Goal: Task Accomplishment & Management: Manage account settings

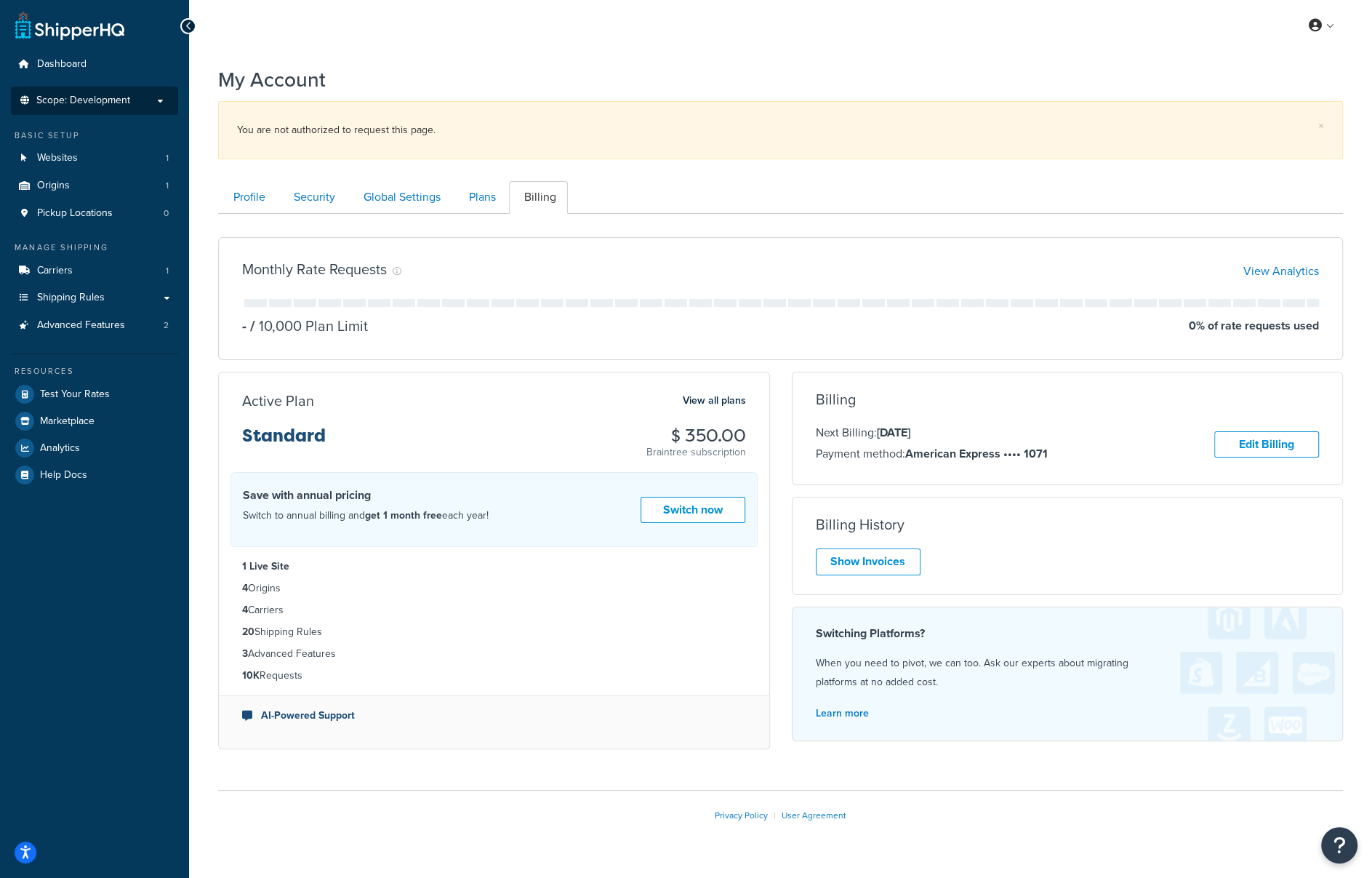
click at [65, 95] on span "Scope: Development" at bounding box center [83, 101] width 94 height 12
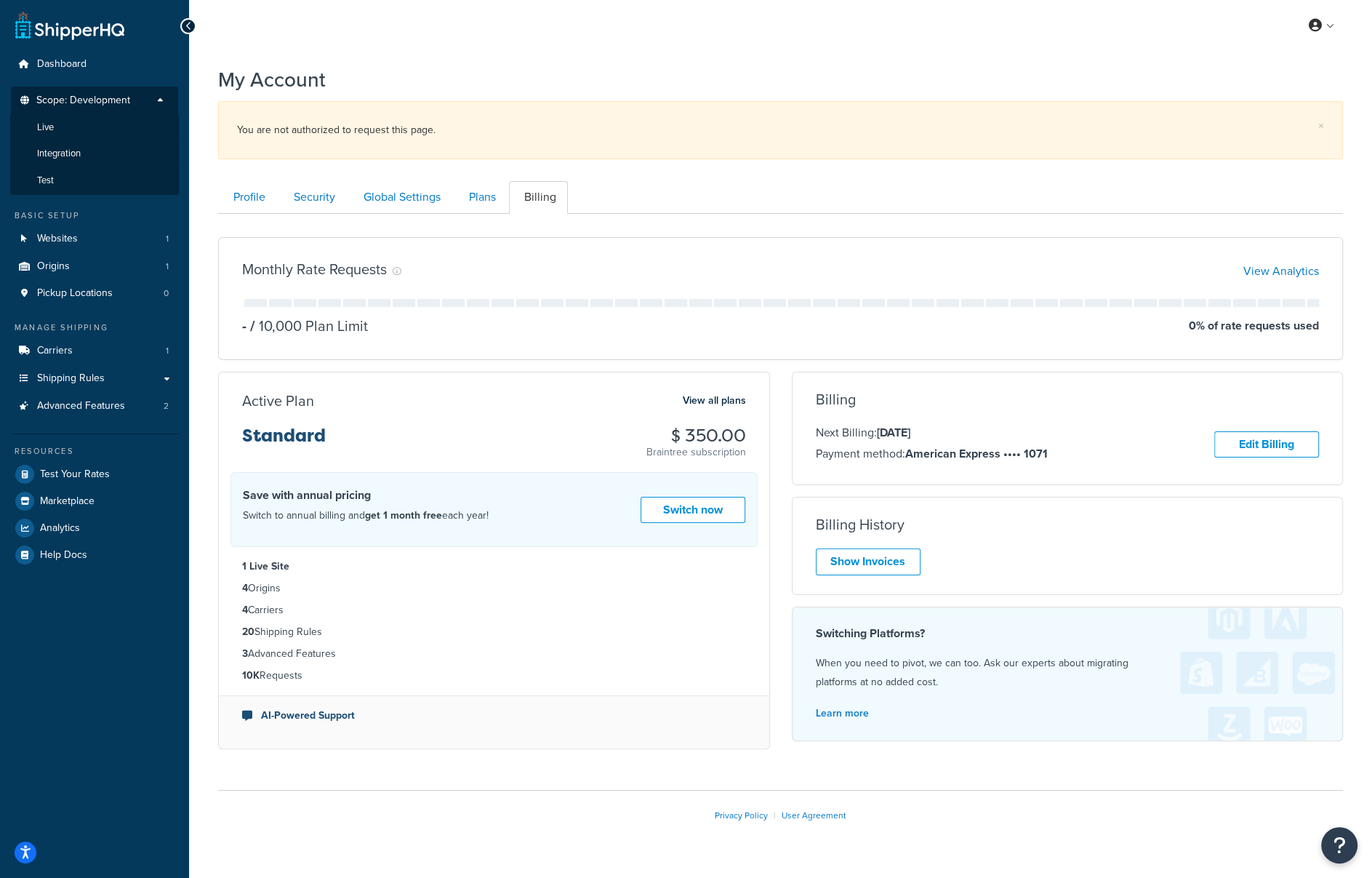
click at [65, 95] on span "Scope: Development" at bounding box center [83, 101] width 94 height 12
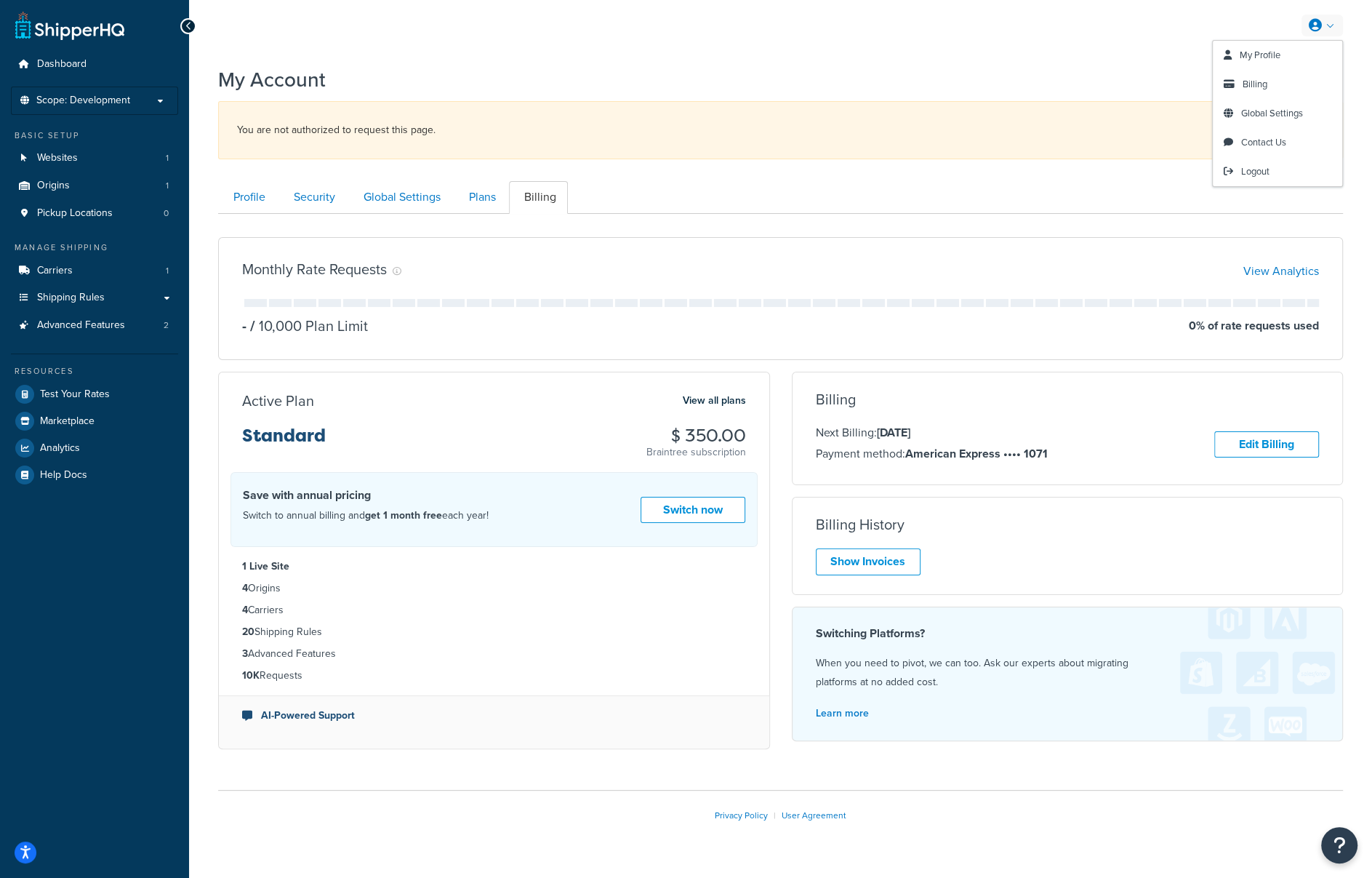
click at [1305, 24] on link at bounding box center [1322, 25] width 41 height 22
click at [1263, 89] on span "Billing" at bounding box center [1254, 84] width 24 height 14
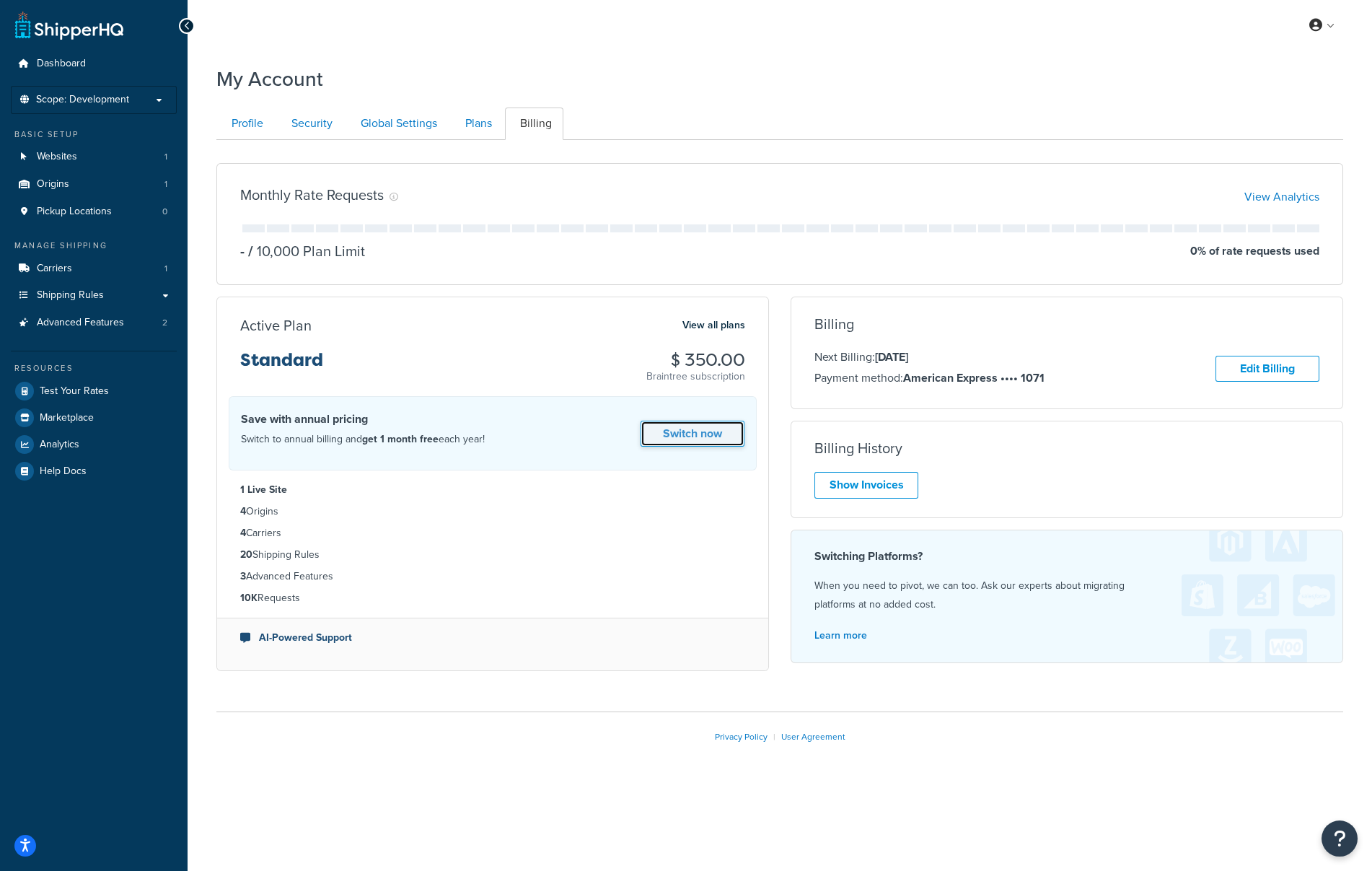
click at [706, 443] on link "Switch now" at bounding box center [692, 434] width 104 height 27
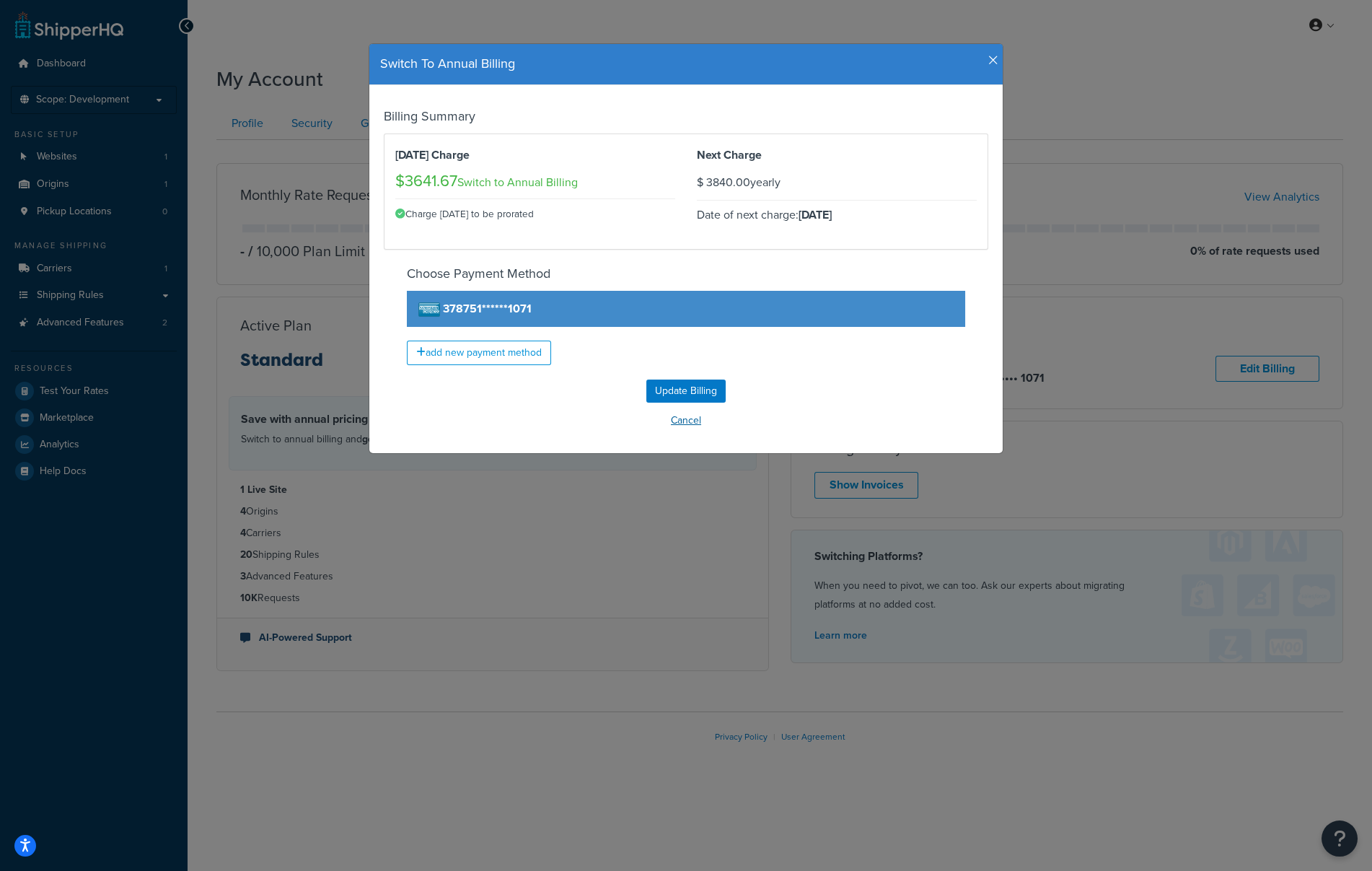
click at [681, 417] on button "Cancel" at bounding box center [686, 421] width 605 height 22
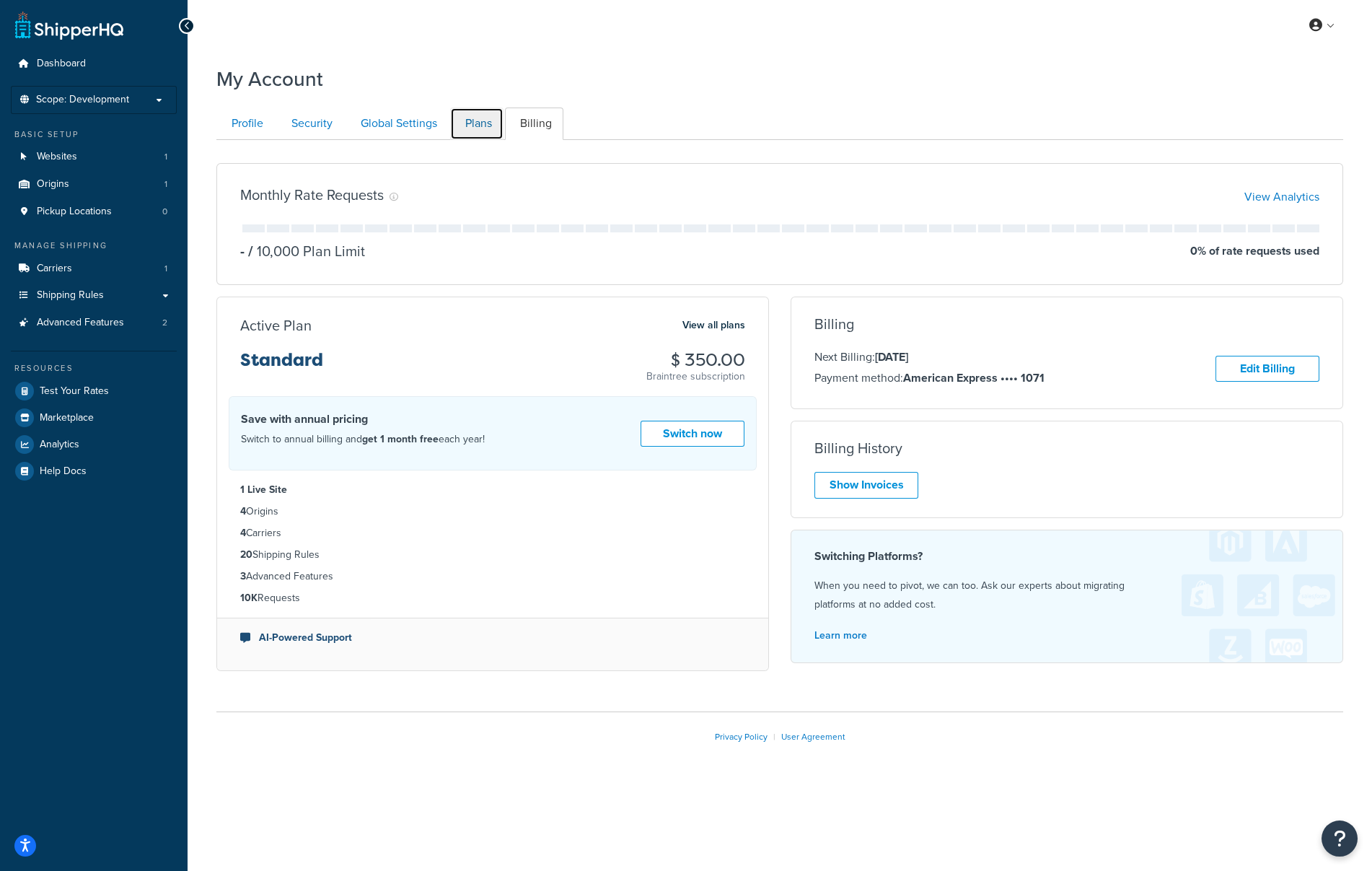
click at [456, 124] on link "Plans" at bounding box center [477, 124] width 53 height 33
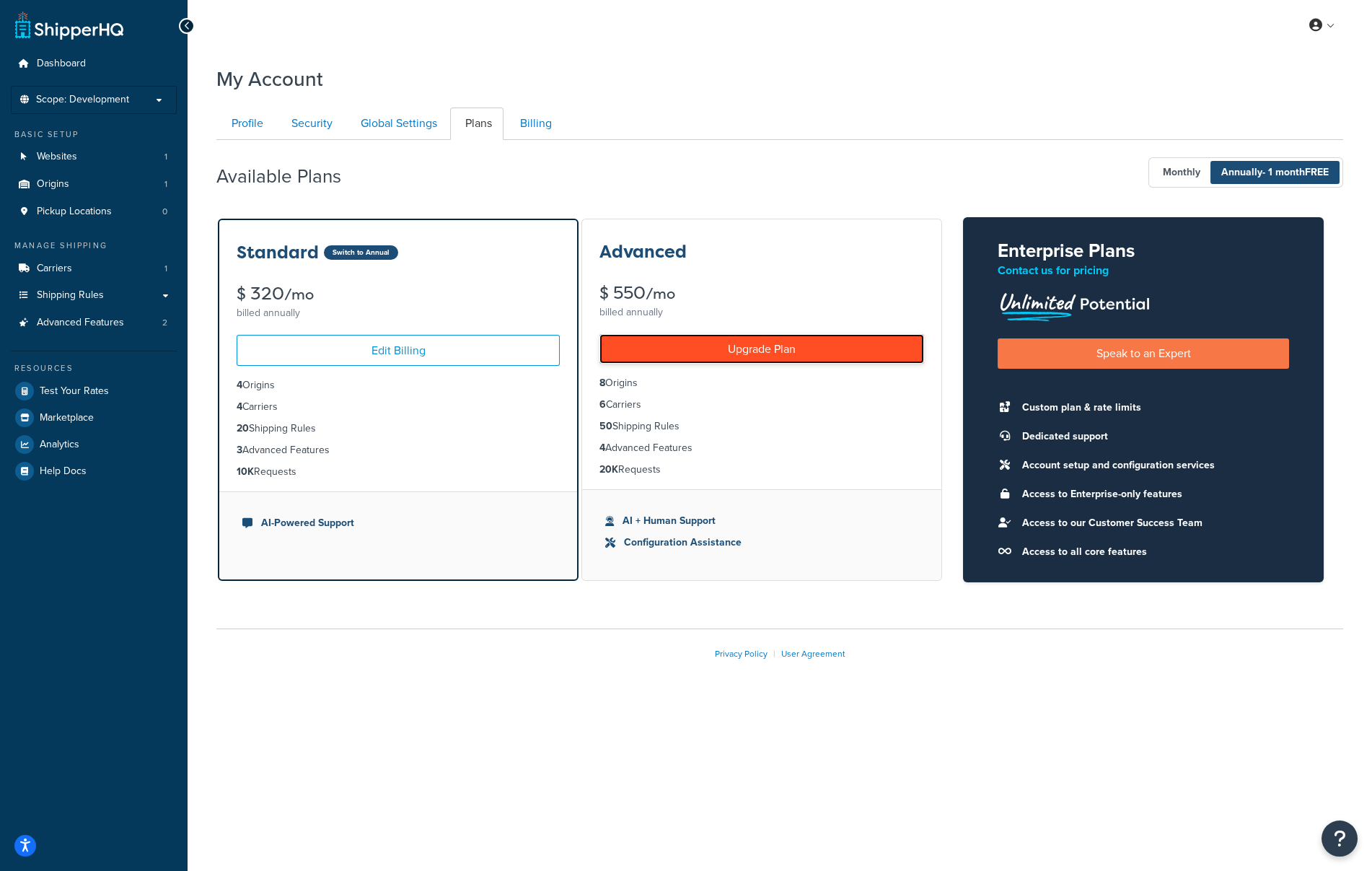
click at [728, 352] on link "Upgrade Plan" at bounding box center [762, 349] width 324 height 30
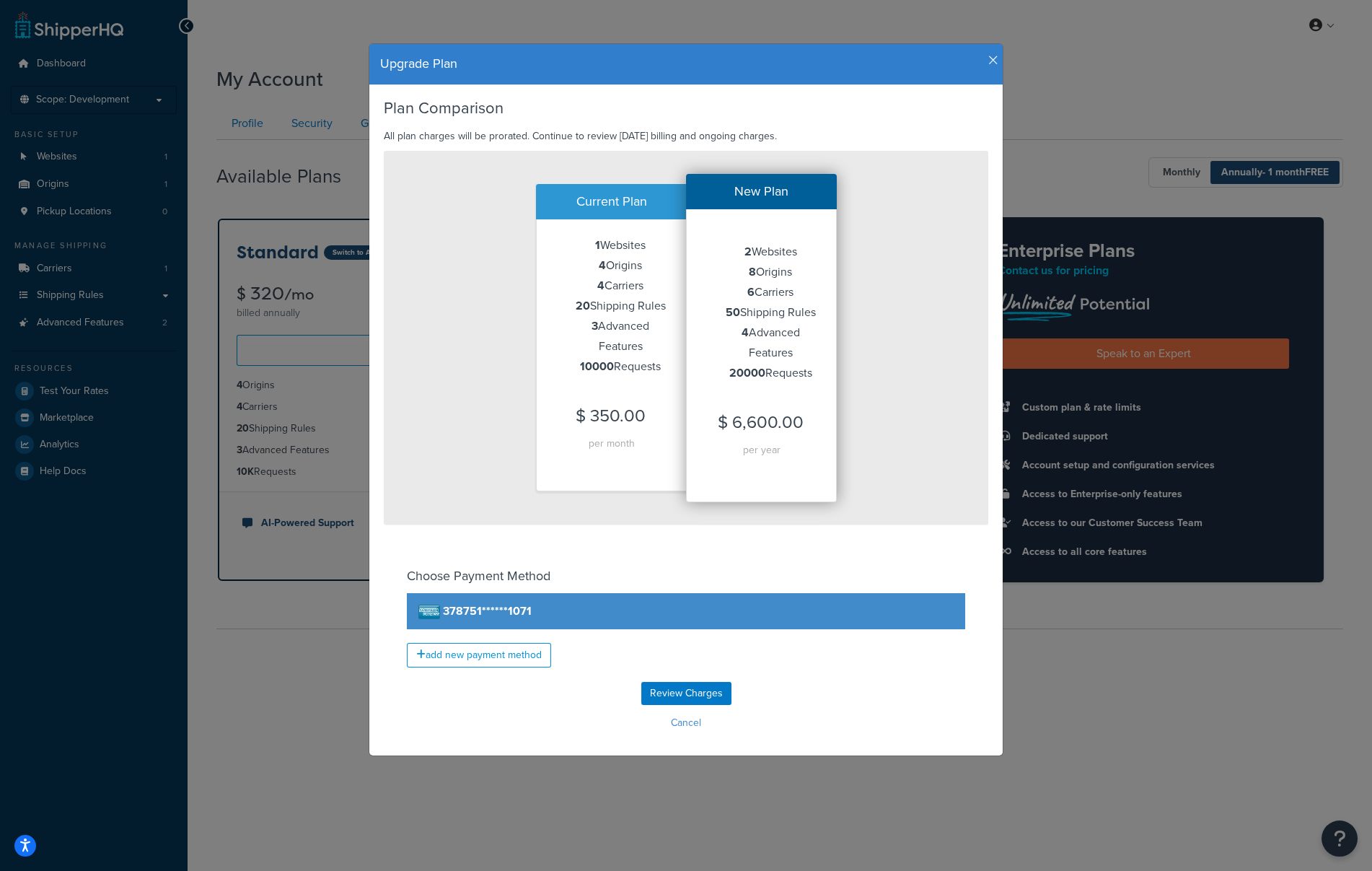
click at [988, 57] on icon "button" at bounding box center [993, 60] width 10 height 13
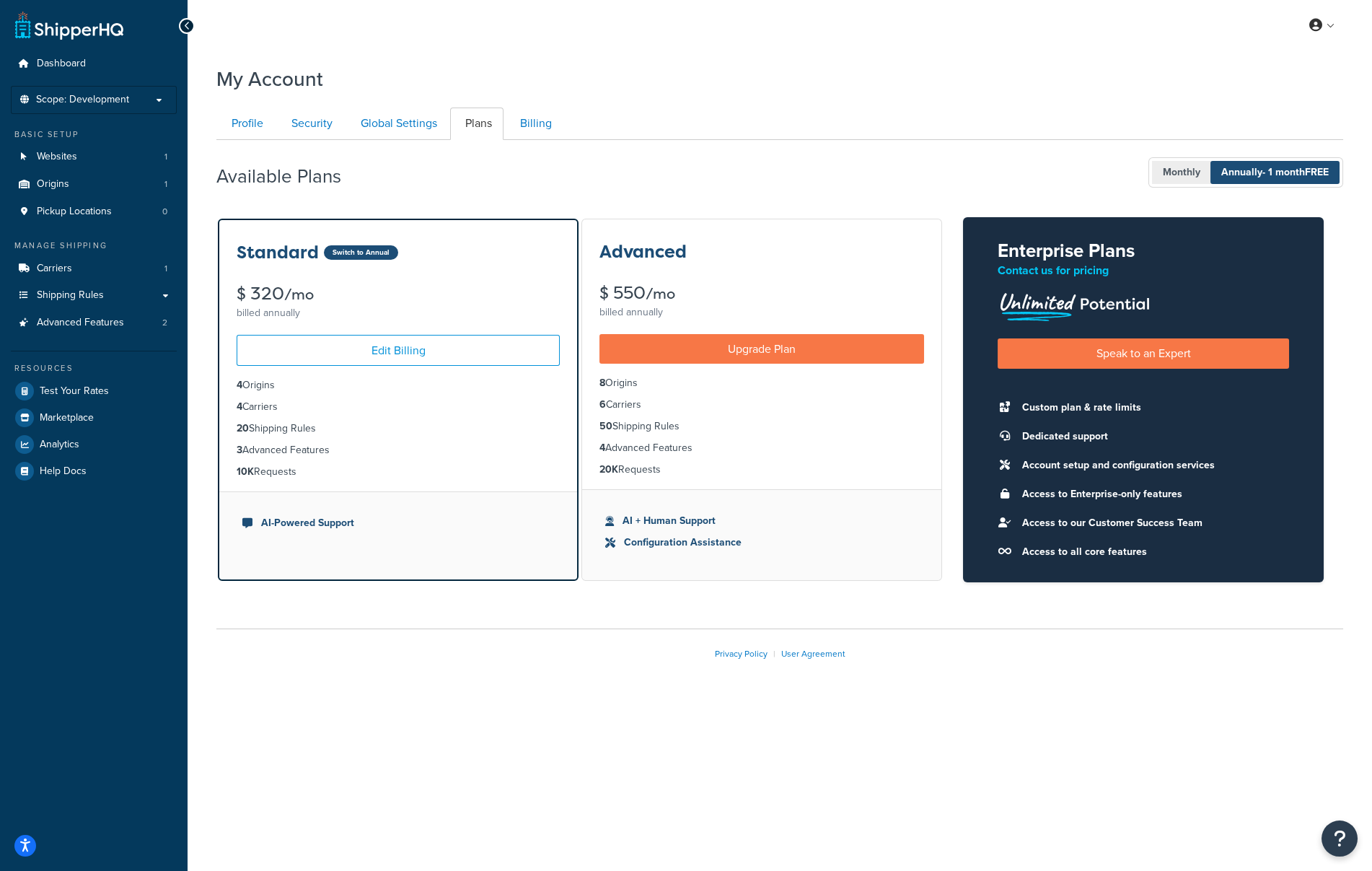
click at [1183, 177] on span "Monthly" at bounding box center [1182, 172] width 59 height 23
click at [391, 728] on div "My Profile Billing Global Settings Contact Us Logout My Account Contact Us Send…" at bounding box center [779, 435] width 1185 height 871
click at [1163, 65] on div "My Account" at bounding box center [780, 75] width 1127 height 36
click at [1187, 90] on div "My Account" at bounding box center [780, 75] width 1127 height 36
drag, startPoint x: 1169, startPoint y: 39, endPoint x: 1192, endPoint y: 8, distance: 38.6
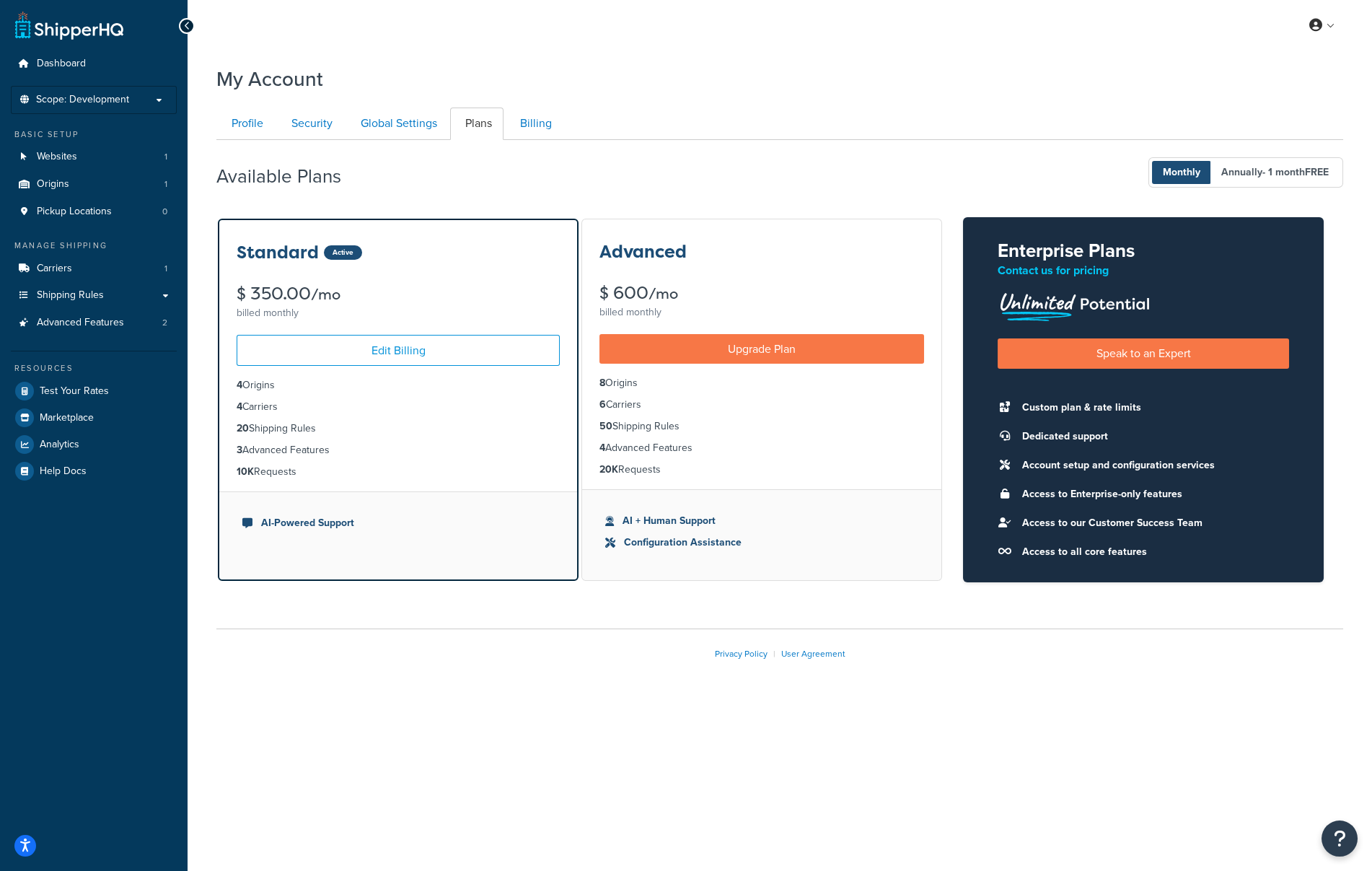
click at [1169, 39] on div "My Profile Billing Global Settings Contact Us Logout" at bounding box center [779, 25] width 1185 height 51
